Goal: Task Accomplishment & Management: Use online tool/utility

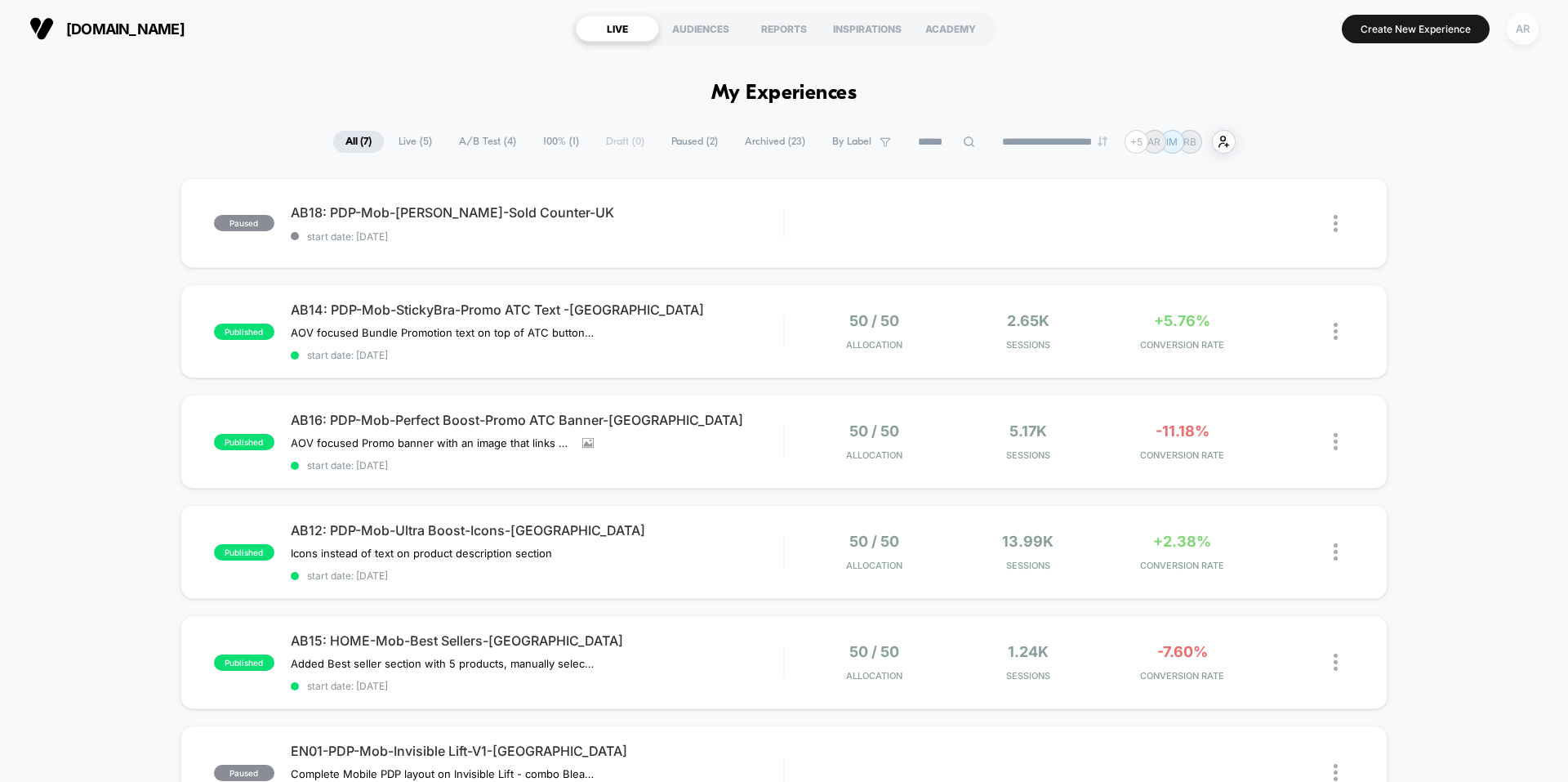
click at [1518, 31] on div "AR" at bounding box center [1523, 29] width 32 height 32
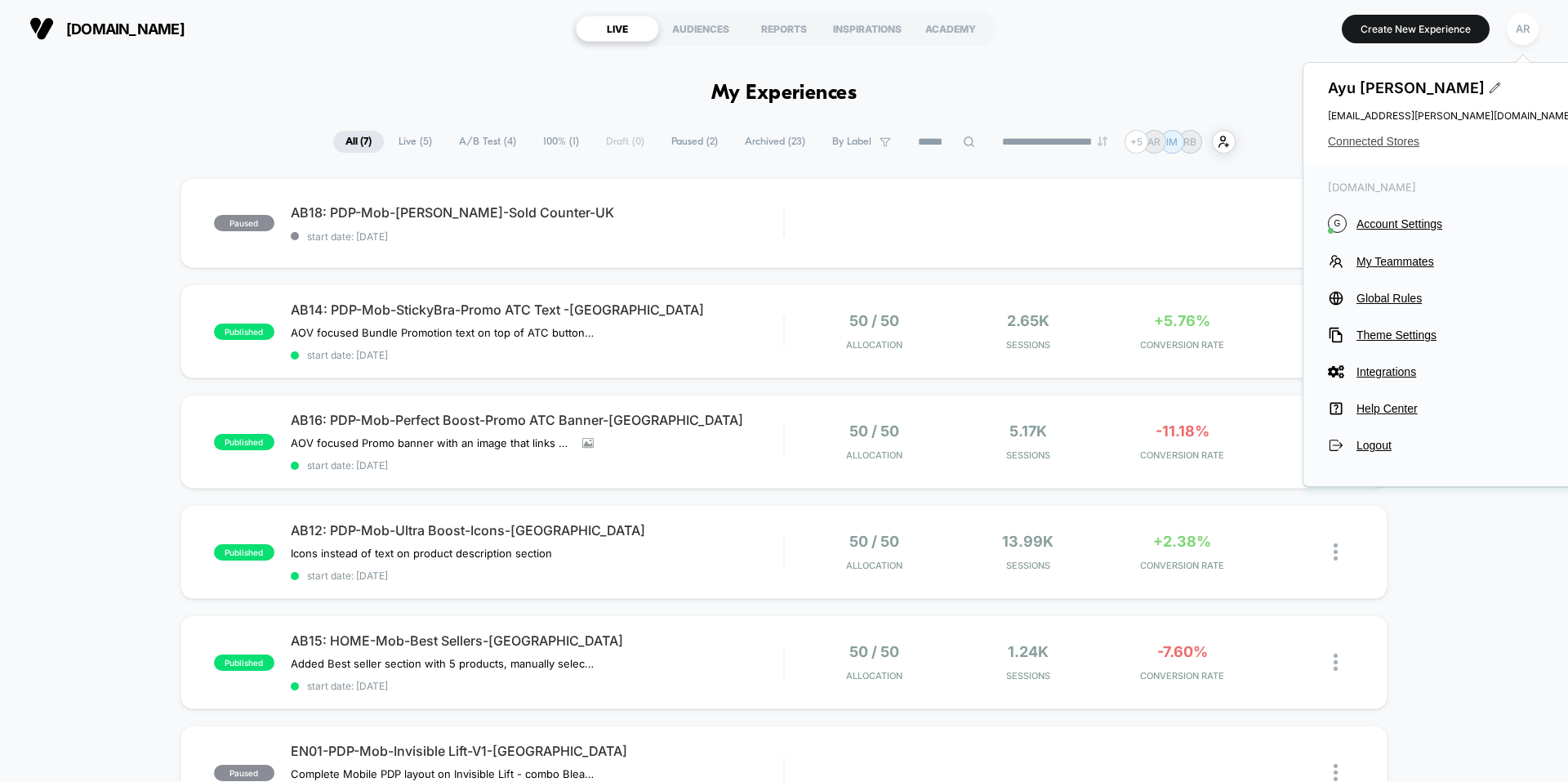
click at [1398, 145] on span "Connected Stores" at bounding box center [1451, 142] width 245 height 13
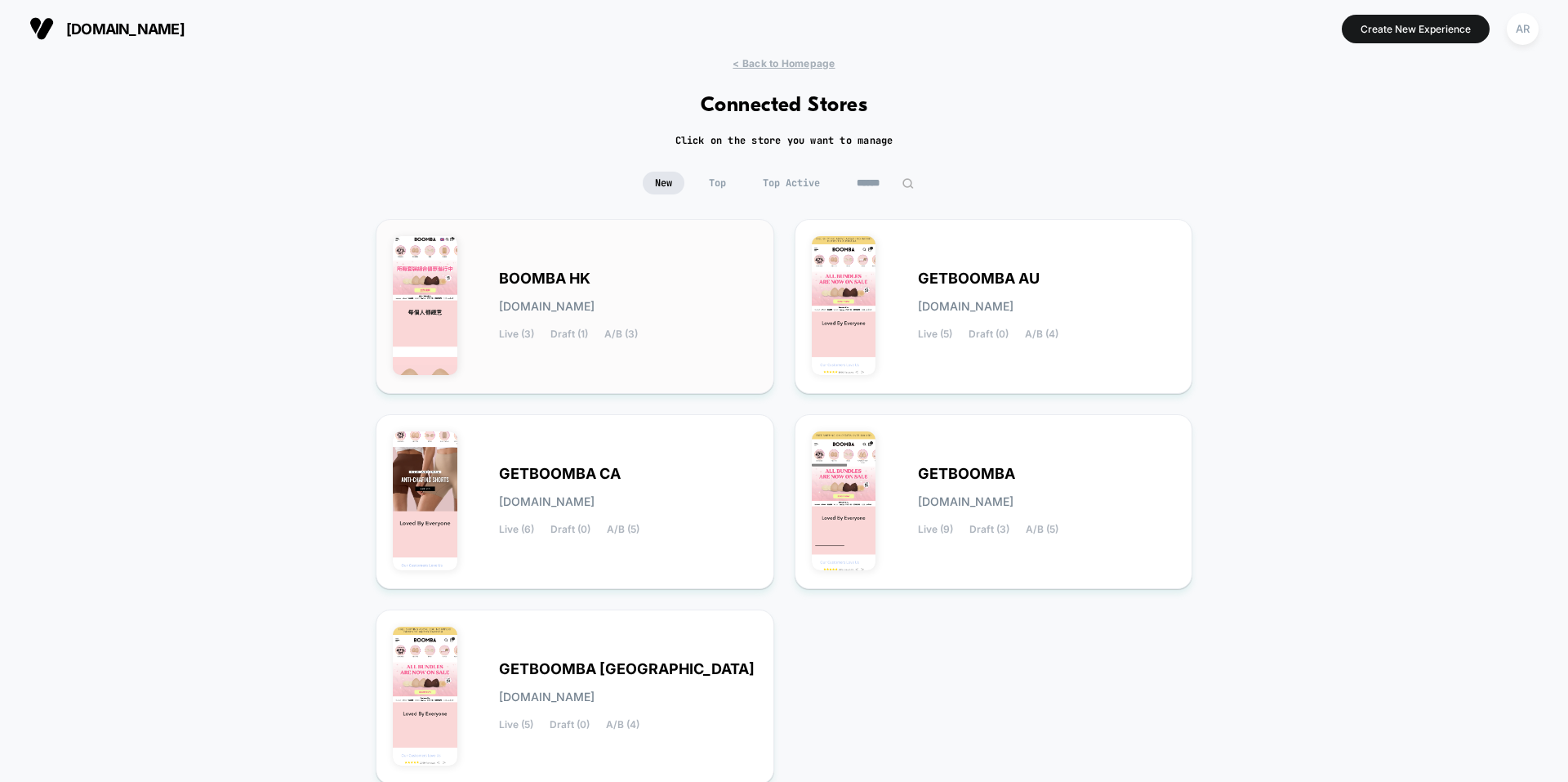
click at [659, 306] on div "BOOMBA HK [DOMAIN_NAME] Live (3) Draft (1) A/B (3)" at bounding box center [628, 306] width 258 height 67
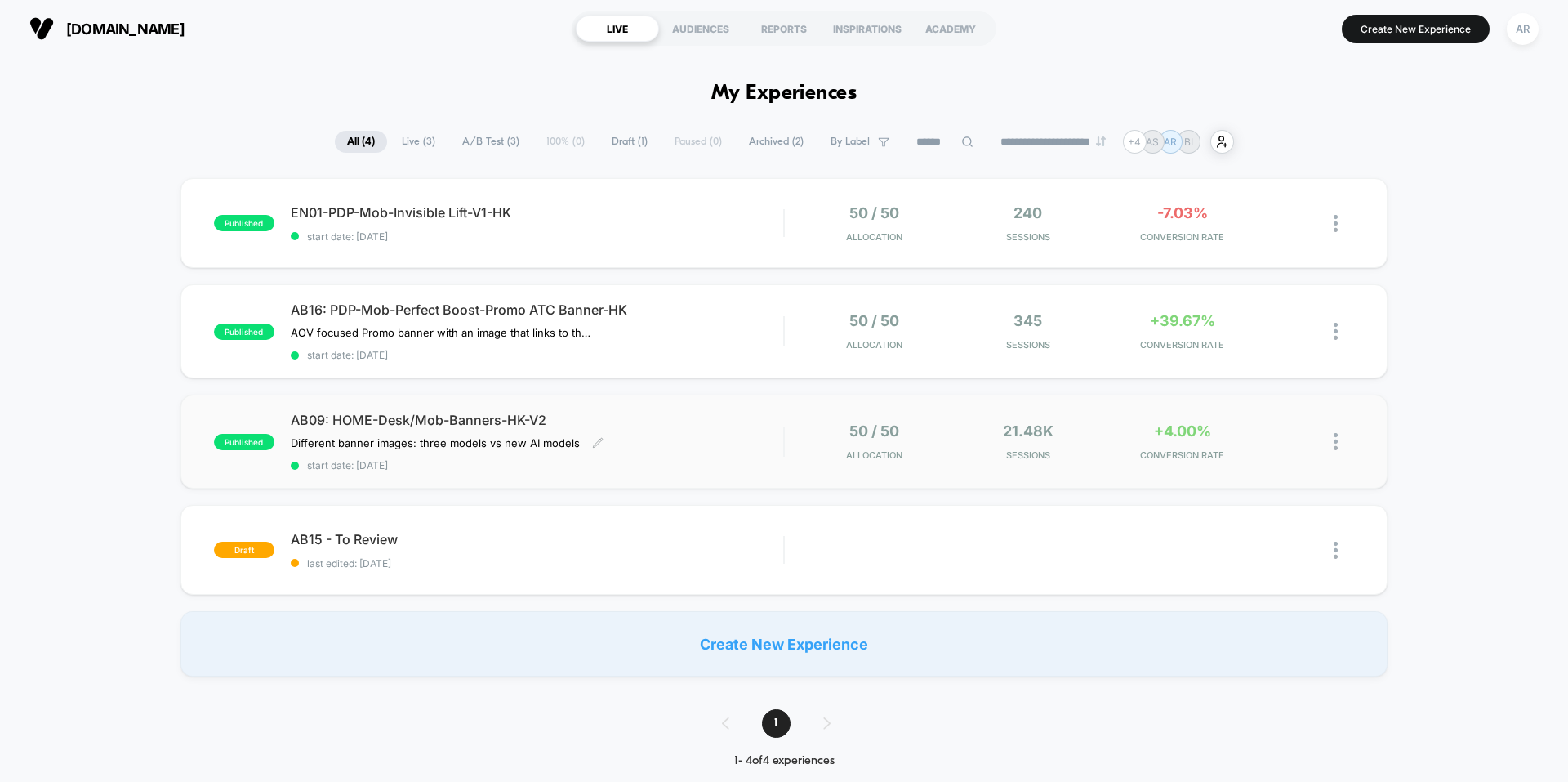
click at [710, 431] on div "AB09: HOME-Desk/Mob-Banners-HK-V2 Different banner images: three models vs new …" at bounding box center [537, 441] width 492 height 60
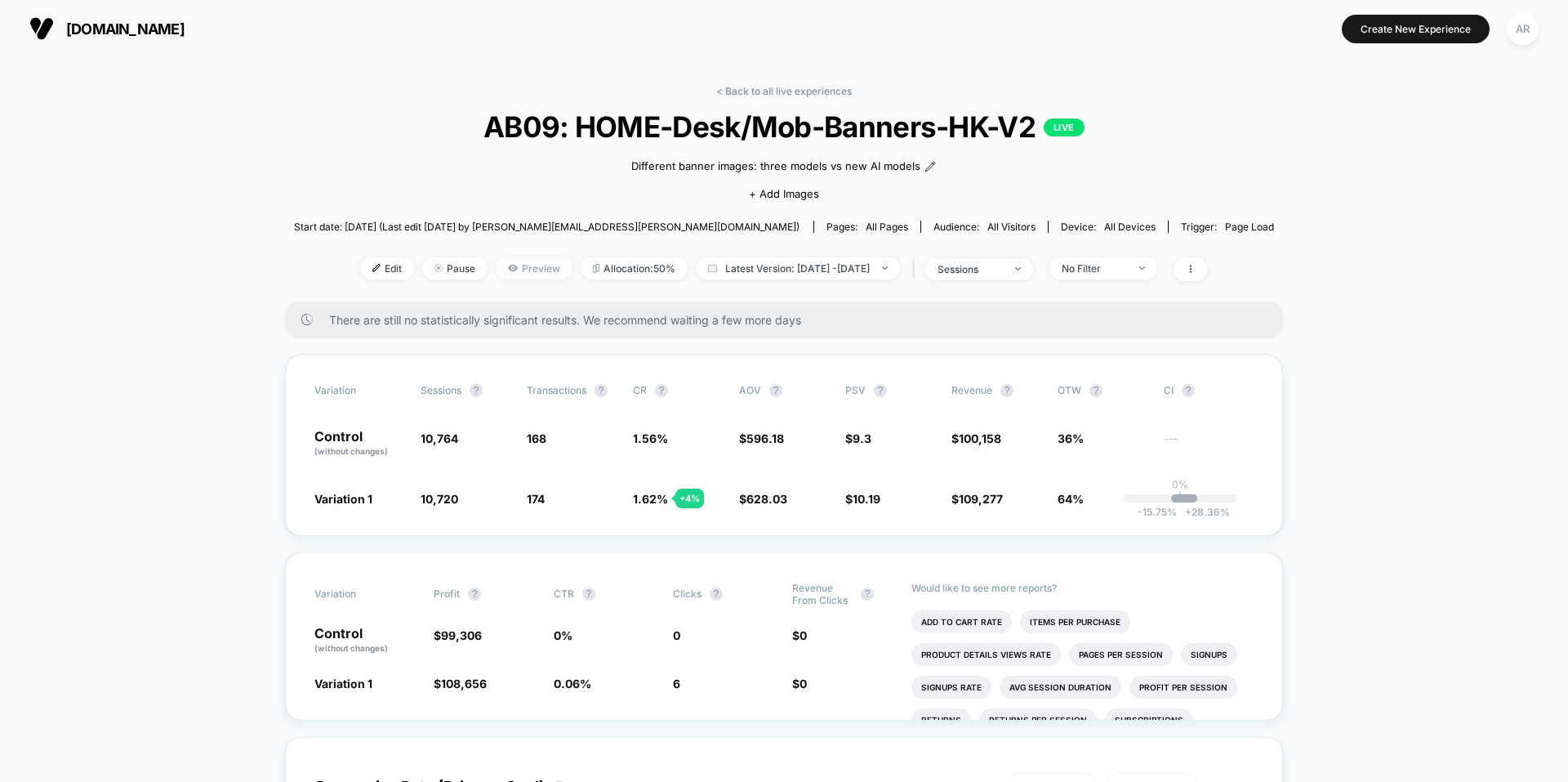
click at [509, 265] on span "Preview" at bounding box center [534, 268] width 77 height 22
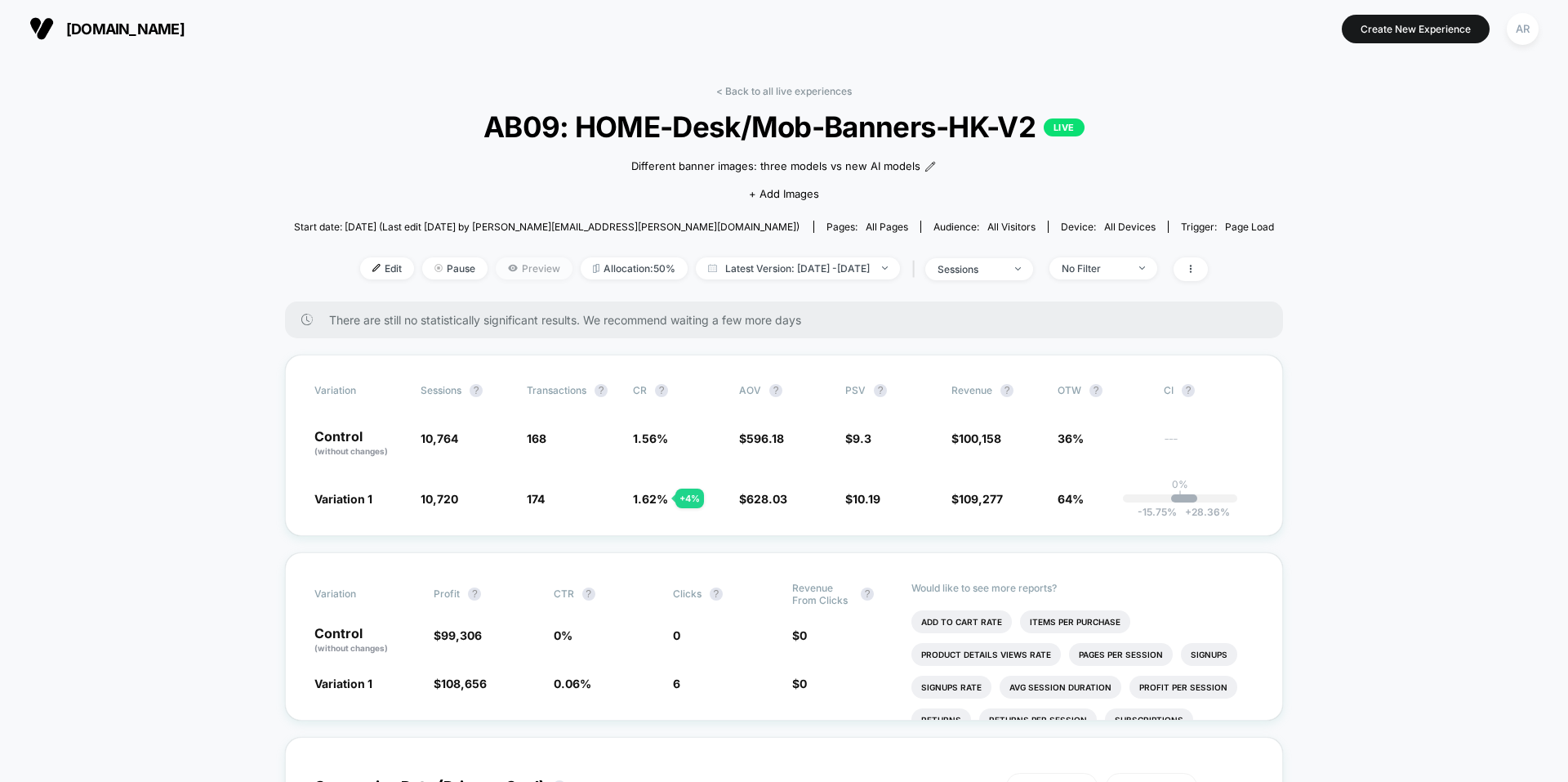
click at [503, 271] on span "Preview" at bounding box center [534, 268] width 77 height 22
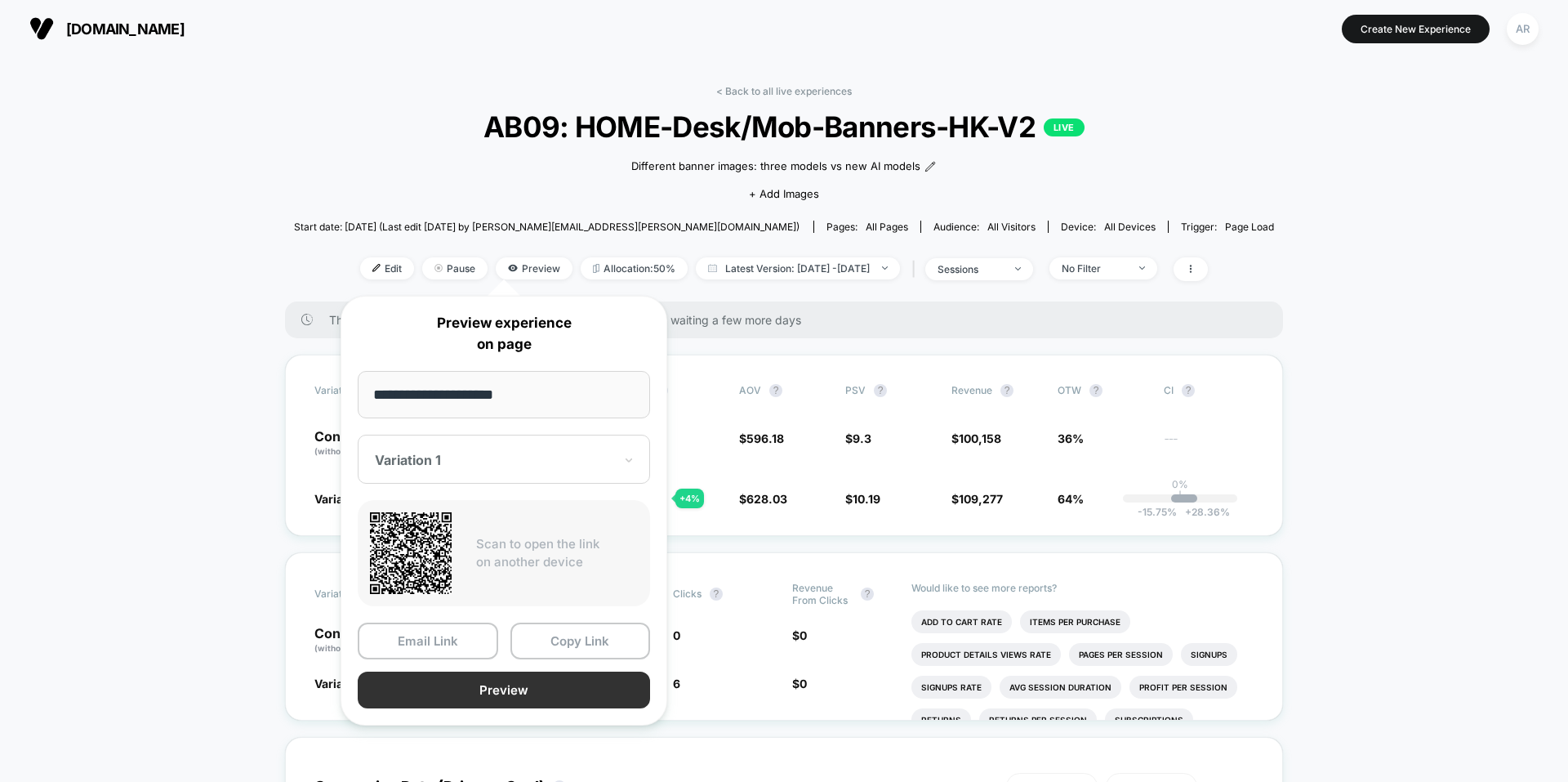
click at [451, 686] on button "Preview" at bounding box center [504, 690] width 293 height 37
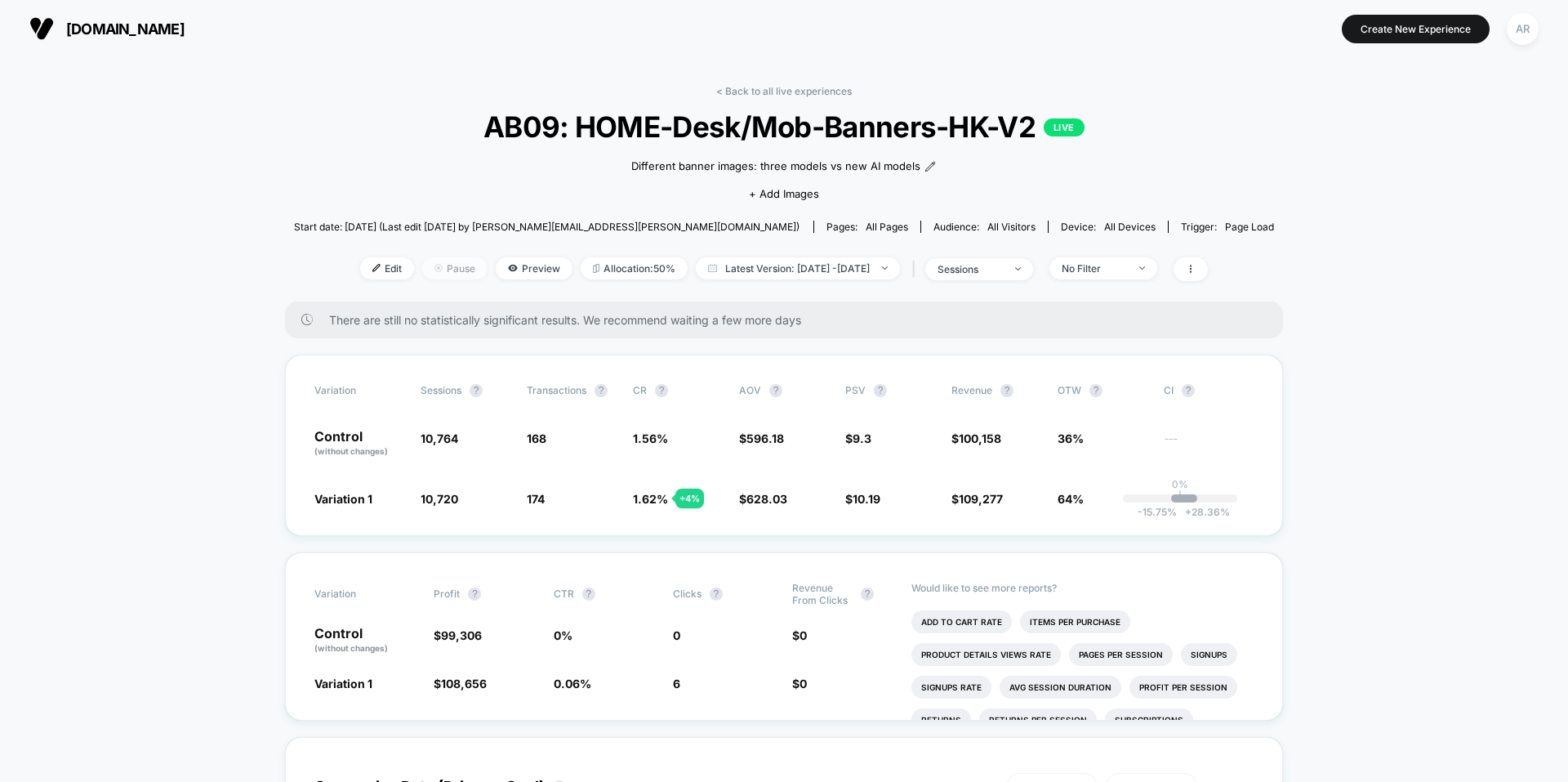
click at [422, 276] on span "Pause" at bounding box center [454, 268] width 66 height 22
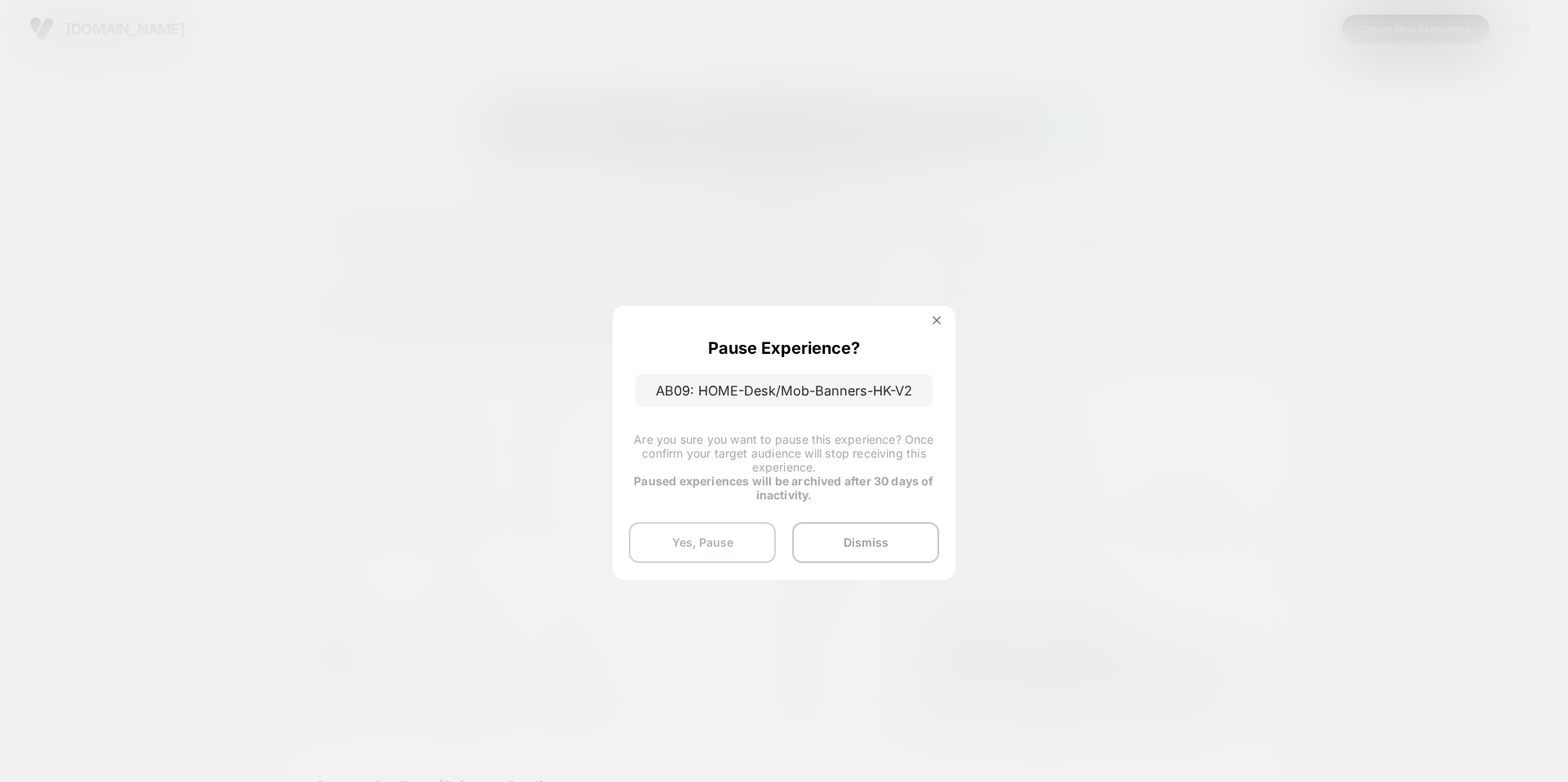
click at [715, 553] on button "Yes, Pause" at bounding box center [702, 542] width 147 height 41
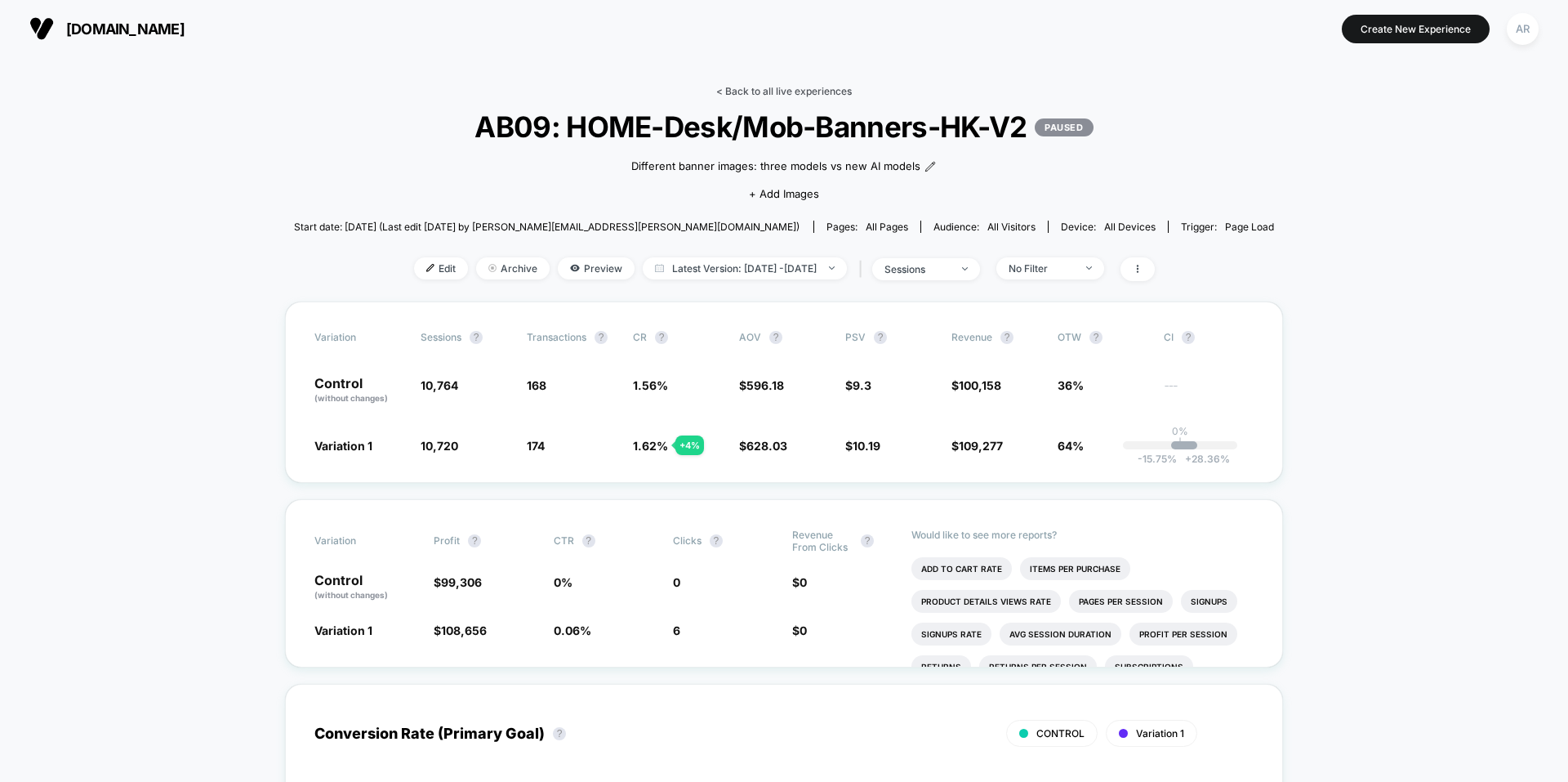
click at [751, 96] on link "< Back to all live experiences" at bounding box center [784, 90] width 136 height 12
